Goal: Task Accomplishment & Management: Manage account settings

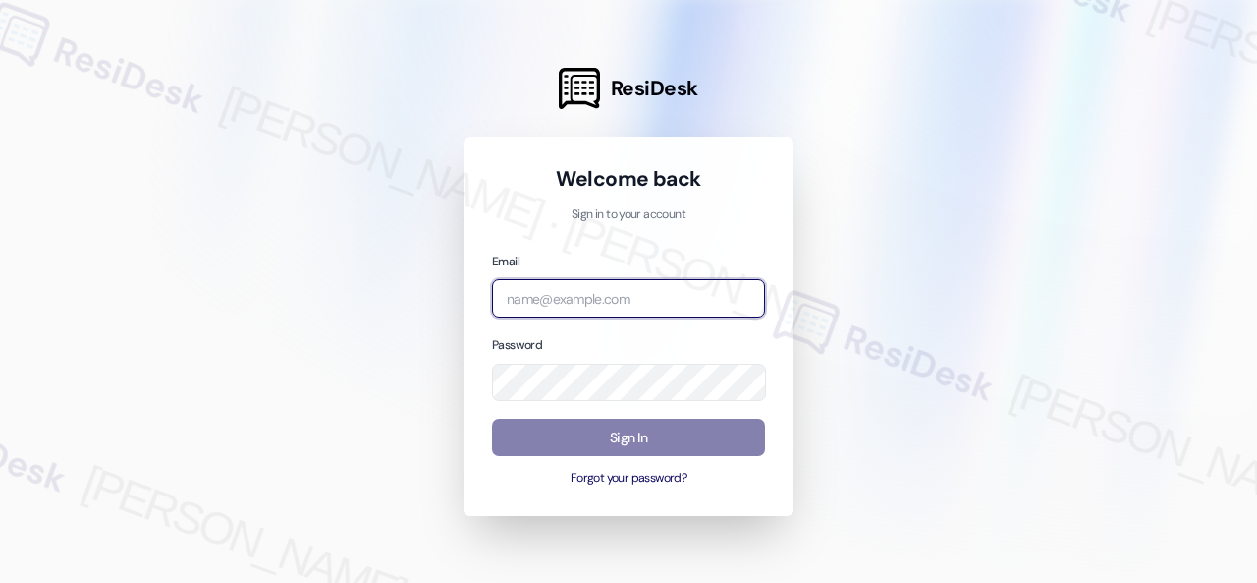
click at [587, 300] on input "email" at bounding box center [628, 298] width 273 height 38
paste input "automated-surveys-baron_properties-[PERSON_NAME].[PERSON_NAME]@baron_[DOMAIN_NA…"
type input "automated-surveys-baron_properties-[PERSON_NAME].[PERSON_NAME]@baron_[DOMAIN_NA…"
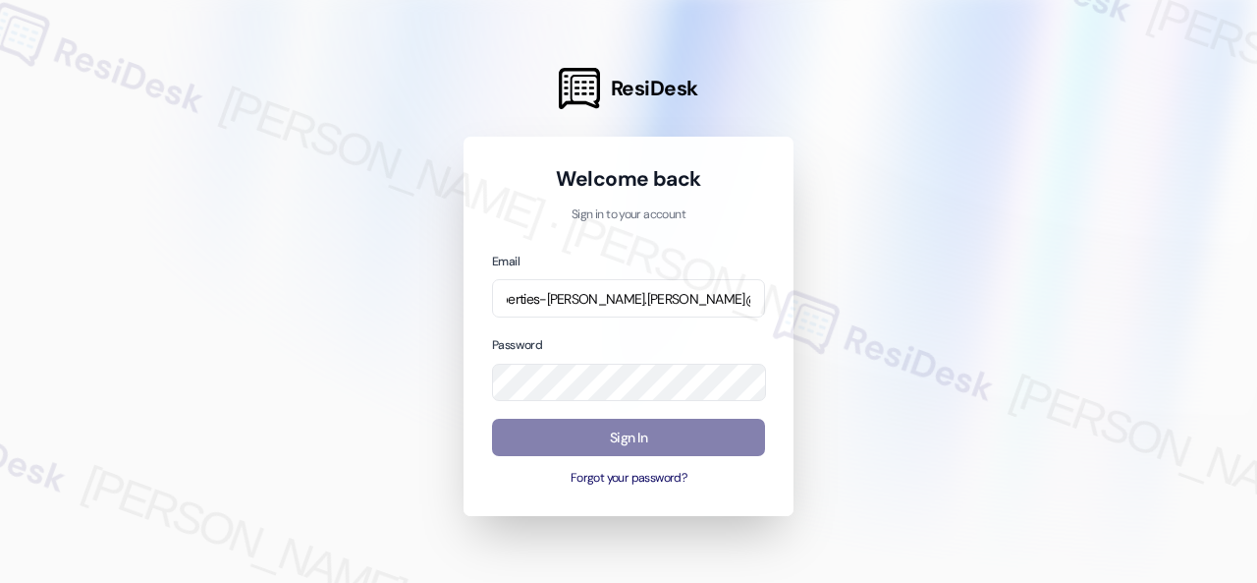
scroll to position [0, 0]
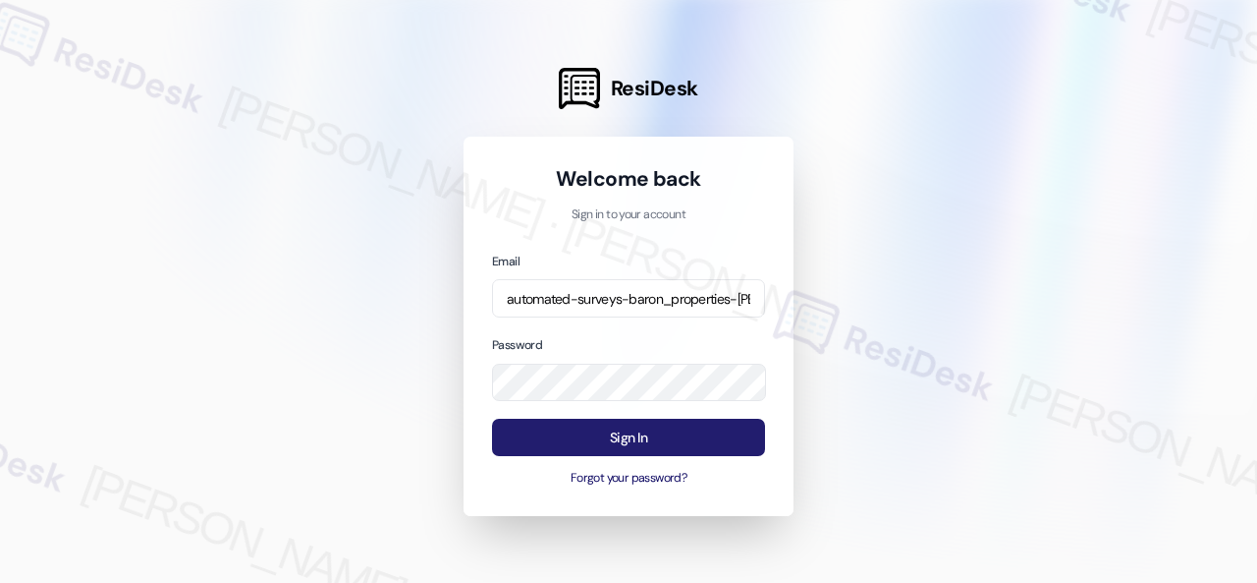
click at [611, 439] on button "Sign In" at bounding box center [628, 437] width 273 height 38
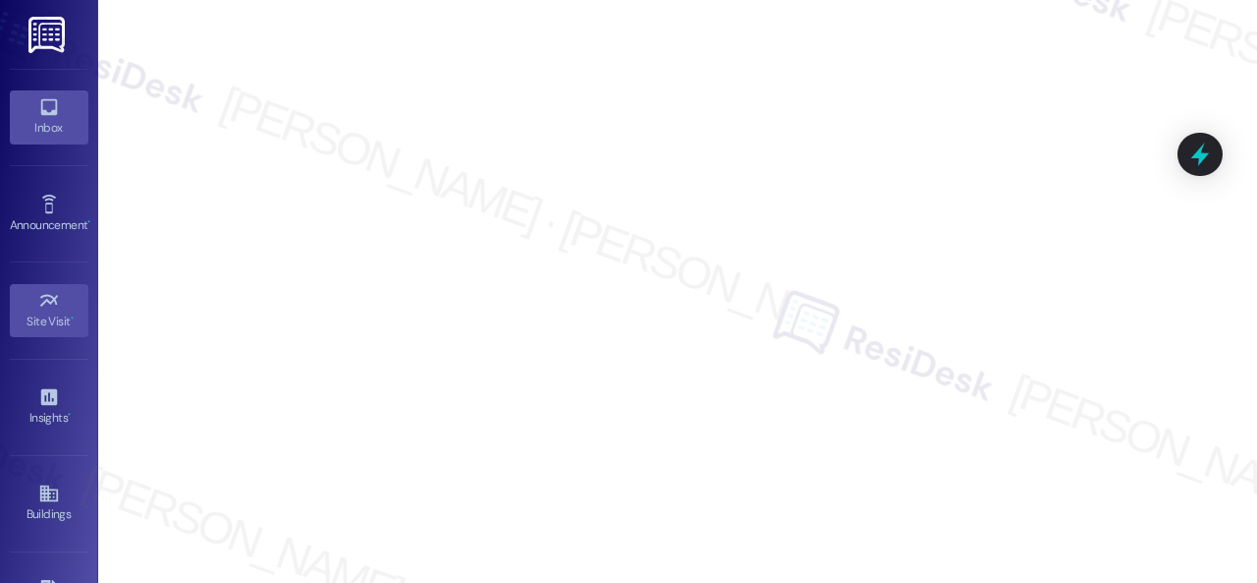
click at [41, 113] on icon at bounding box center [48, 107] width 17 height 17
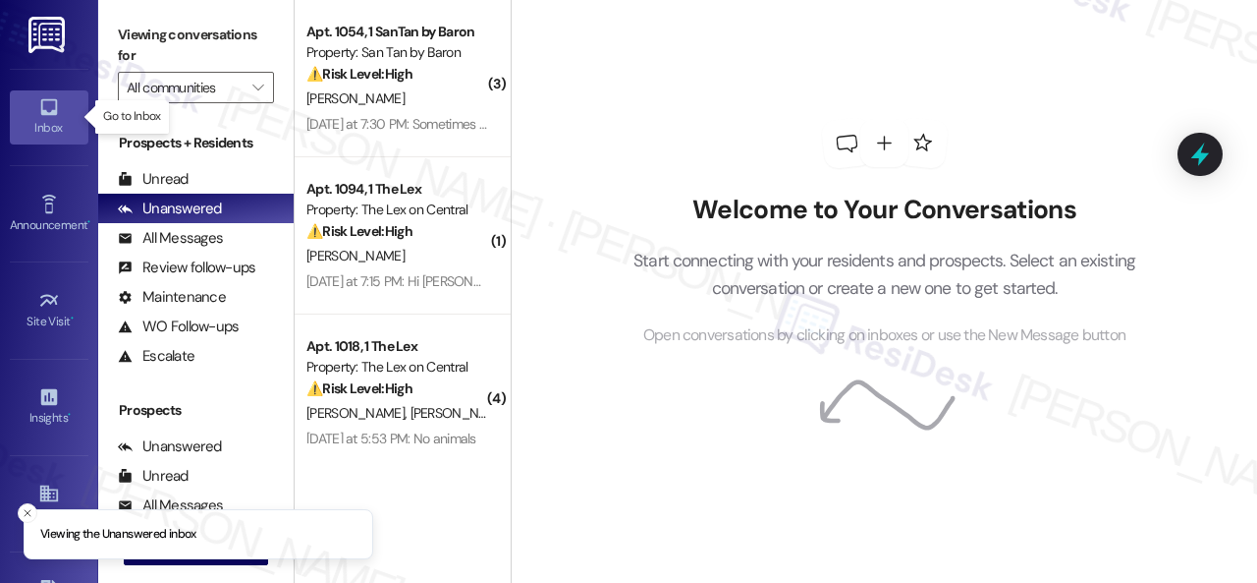
click at [26, 109] on link "Inbox" at bounding box center [49, 116] width 79 height 53
